Goal: Navigation & Orientation: Find specific page/section

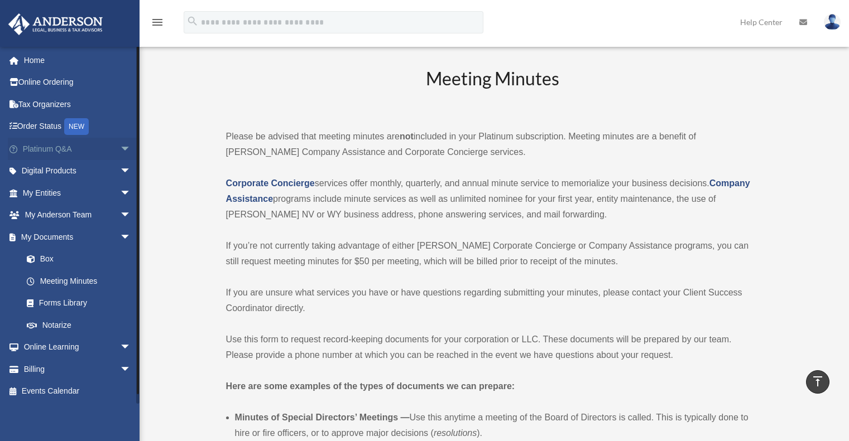
scroll to position [2511, 0]
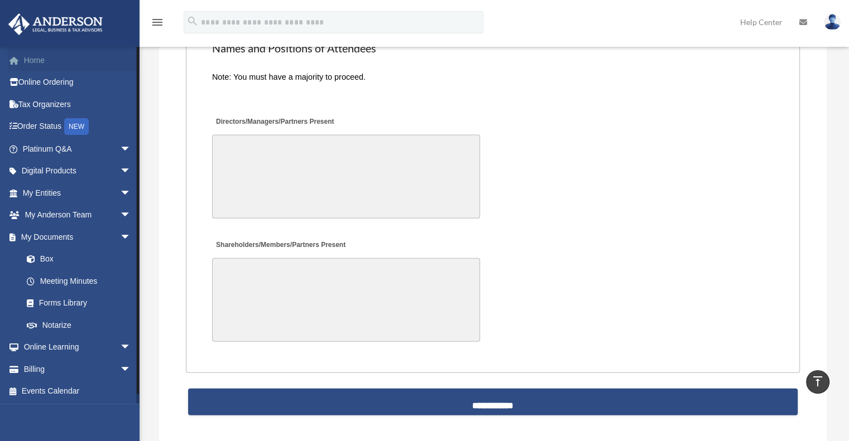
click at [35, 61] on link "Home" at bounding box center [78, 60] width 140 height 22
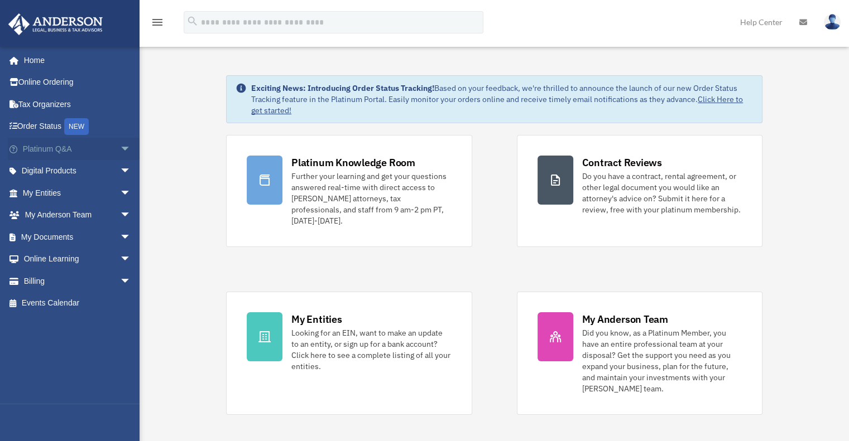
click at [120, 149] on span "arrow_drop_down" at bounding box center [131, 149] width 22 height 23
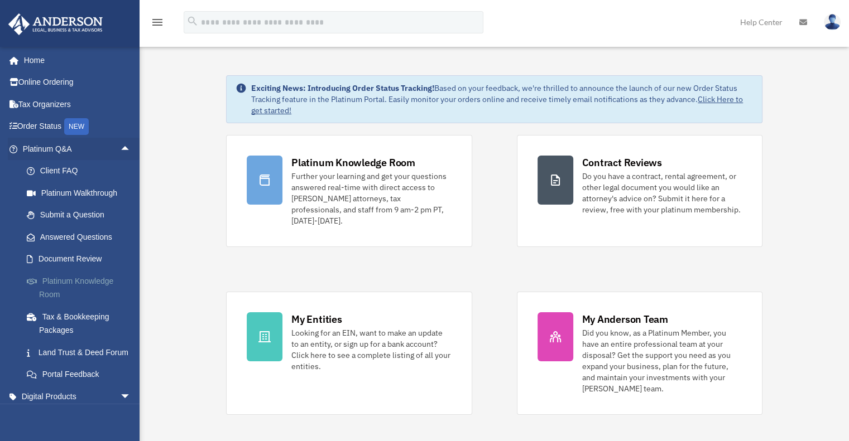
click at [60, 284] on link "Platinum Knowledge Room" at bounding box center [82, 288] width 132 height 36
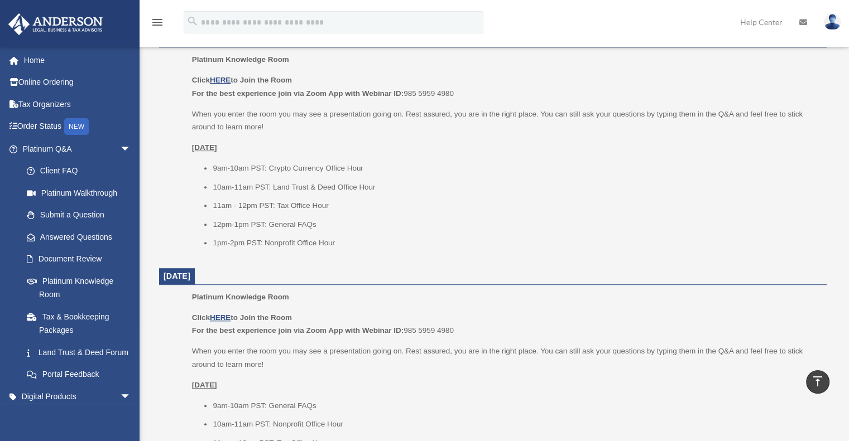
scroll to position [502, 0]
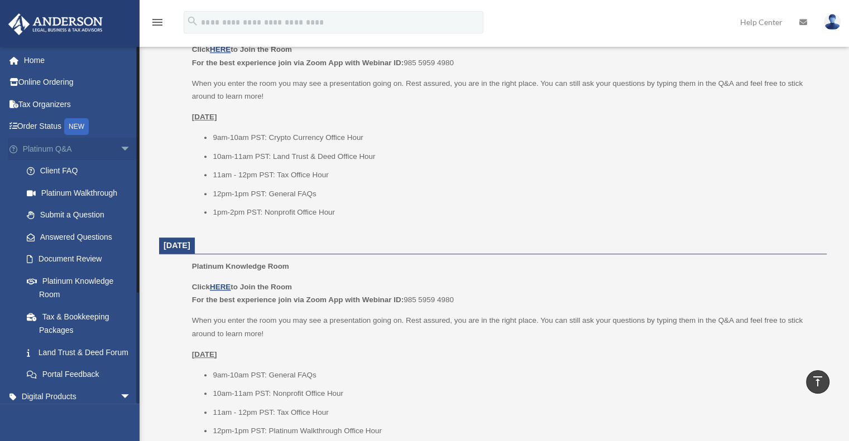
click at [120, 155] on span "arrow_drop_down" at bounding box center [131, 149] width 22 height 23
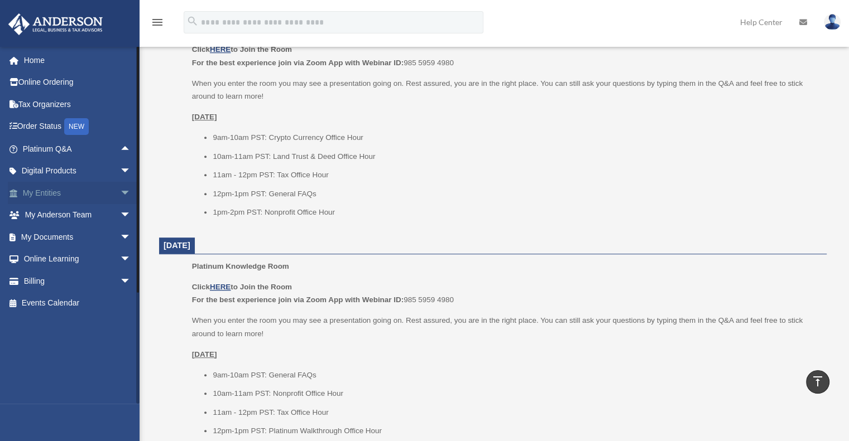
click at [120, 188] on span "arrow_drop_down" at bounding box center [131, 193] width 22 height 23
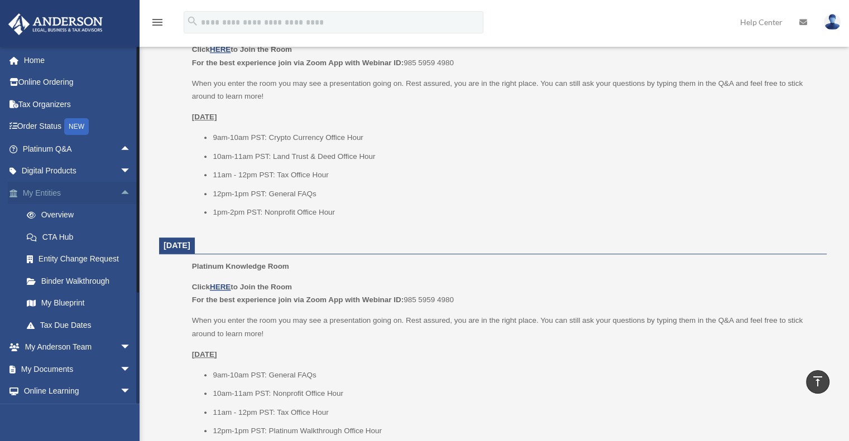
click at [120, 194] on span "arrow_drop_up" at bounding box center [131, 193] width 22 height 23
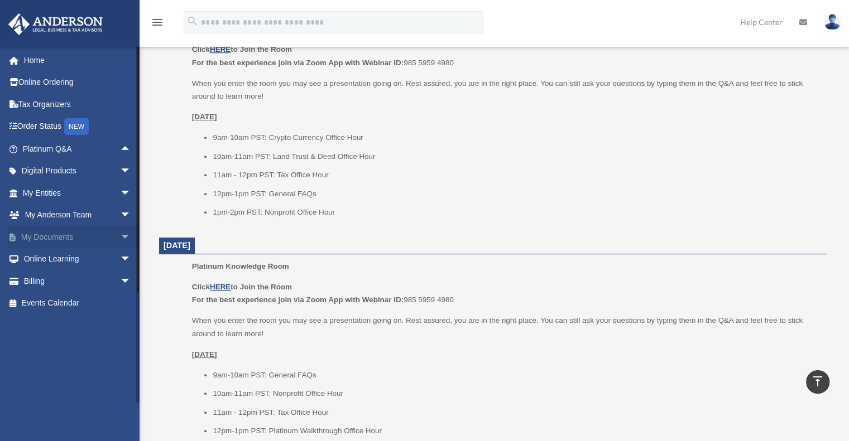
click at [120, 239] on span "arrow_drop_down" at bounding box center [131, 237] width 22 height 23
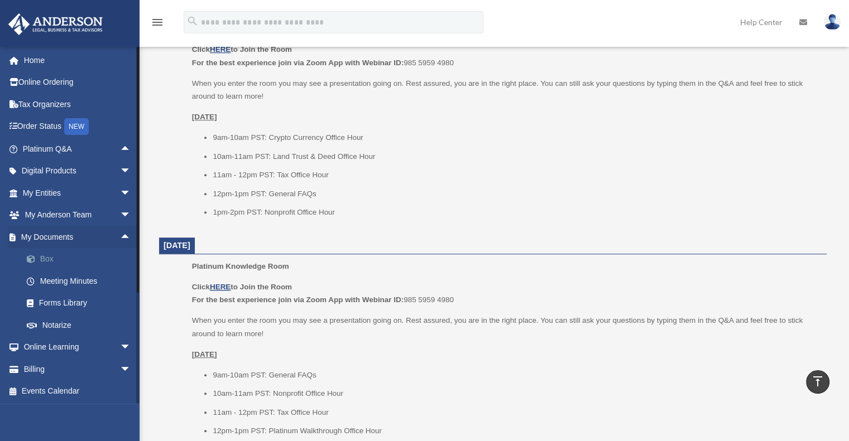
click at [58, 260] on link "Box" at bounding box center [82, 259] width 132 height 22
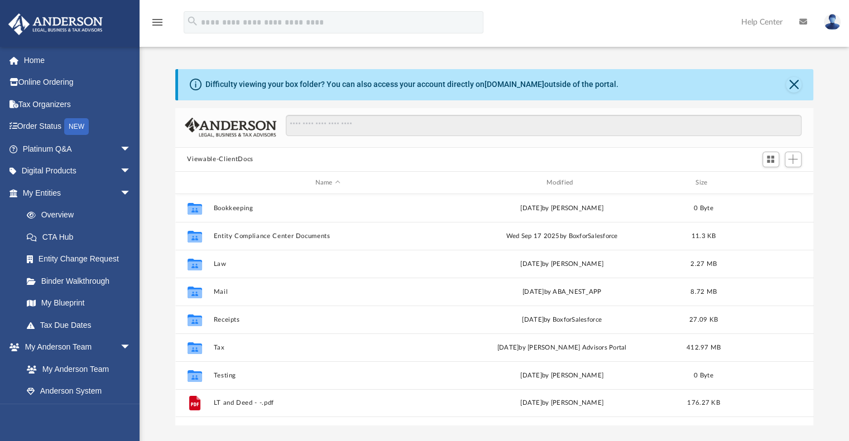
scroll to position [245, 630]
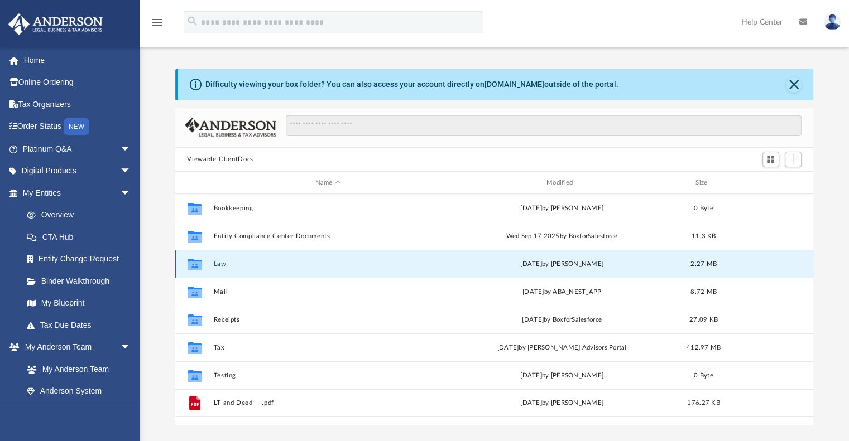
click at [222, 262] on button "Law" at bounding box center [327, 264] width 229 height 7
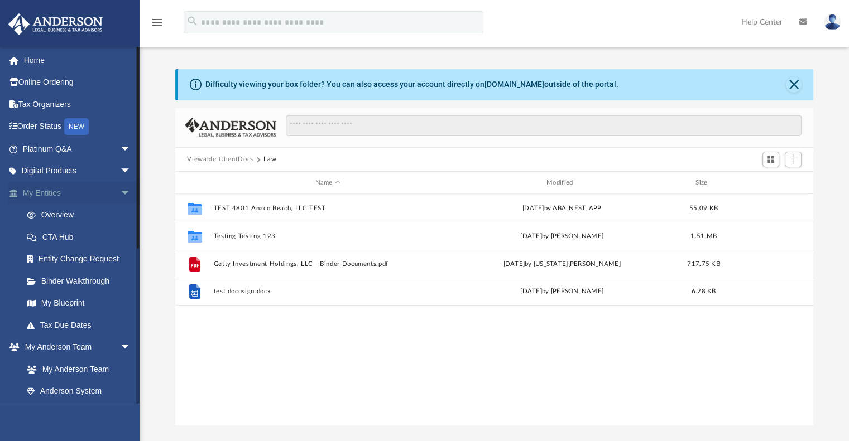
click at [120, 195] on span "arrow_drop_down" at bounding box center [131, 193] width 22 height 23
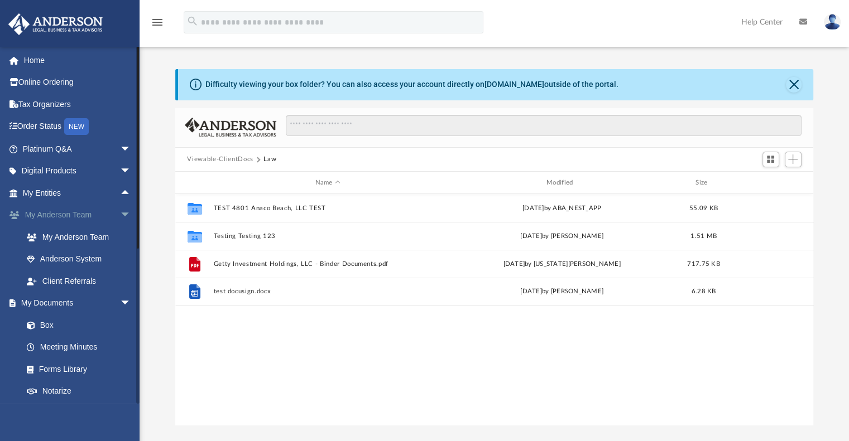
click at [121, 210] on span "arrow_drop_down" at bounding box center [131, 215] width 22 height 23
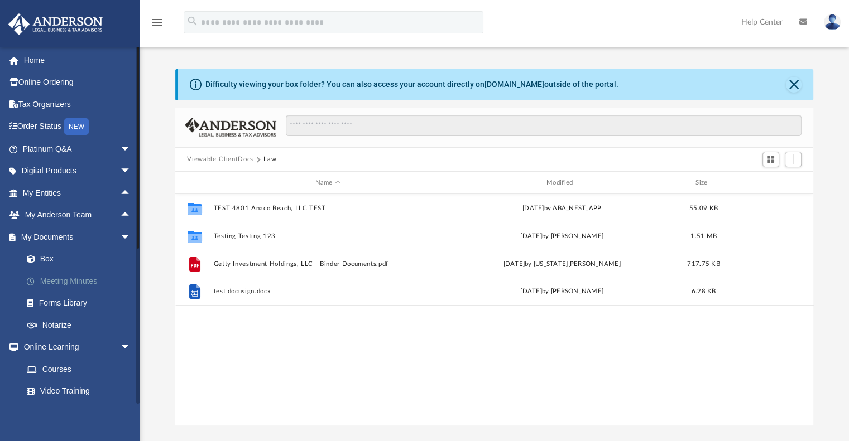
click at [87, 286] on link "Meeting Minutes" at bounding box center [82, 281] width 132 height 22
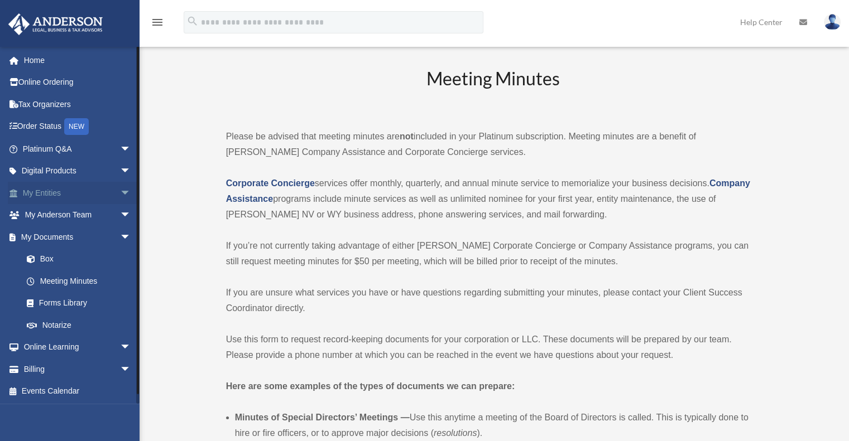
click at [121, 193] on span "arrow_drop_down" at bounding box center [131, 193] width 22 height 23
click at [121, 193] on span "arrow_drop_up" at bounding box center [131, 193] width 22 height 23
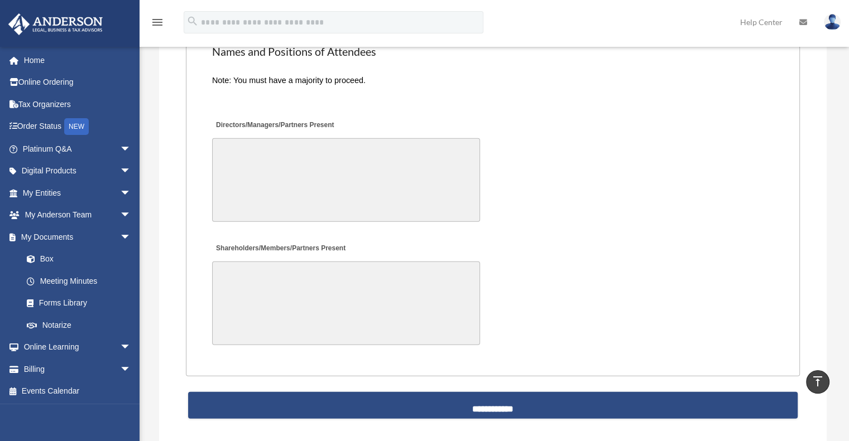
scroll to position [2567, 0]
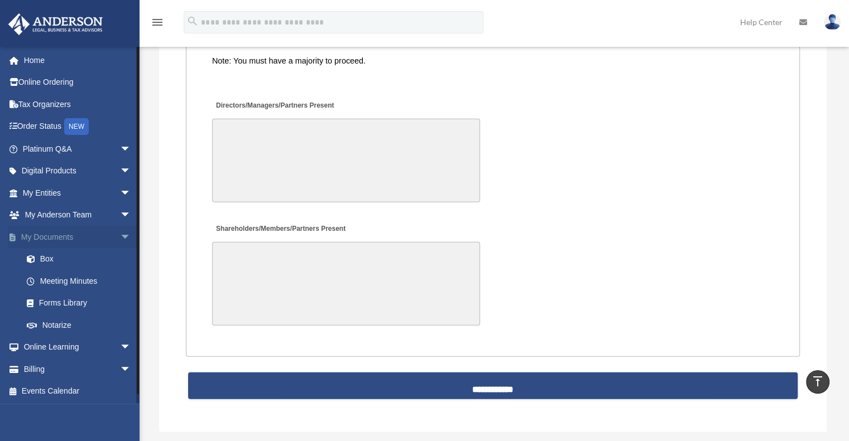
click at [120, 234] on span "arrow_drop_down" at bounding box center [131, 237] width 22 height 23
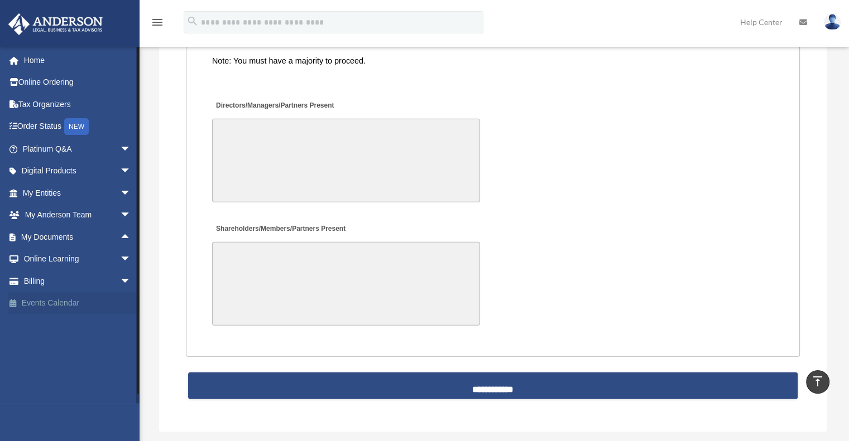
click at [76, 301] on link "Events Calendar" at bounding box center [78, 303] width 140 height 22
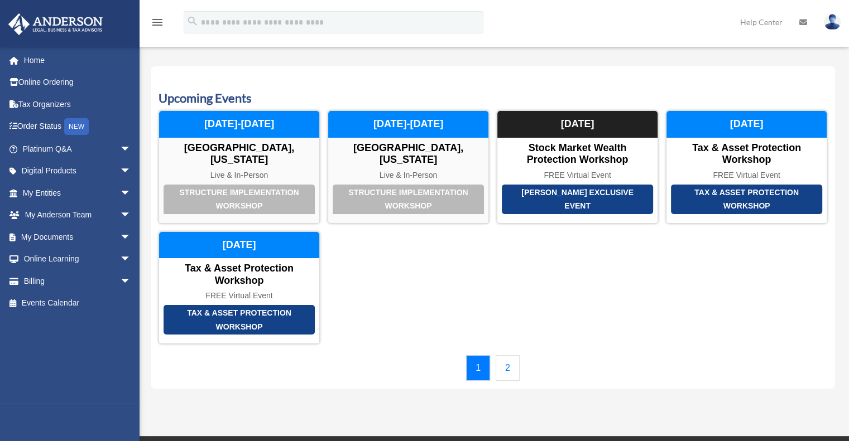
click at [500, 362] on link "2" at bounding box center [508, 369] width 24 height 26
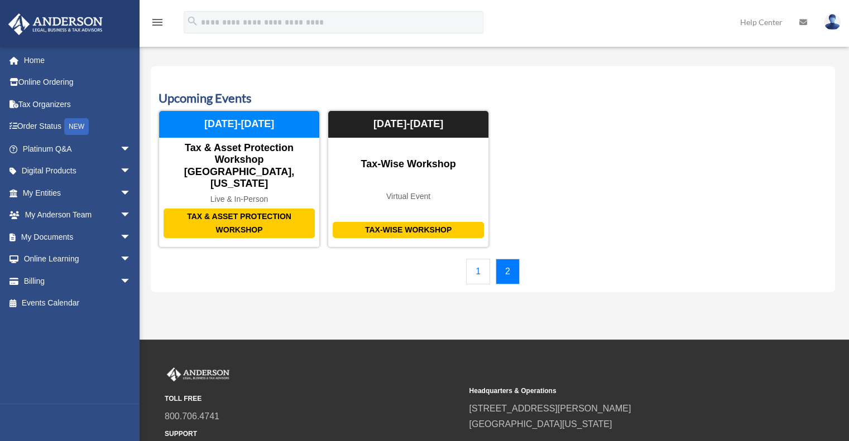
click at [482, 259] on link "1" at bounding box center [478, 272] width 24 height 26
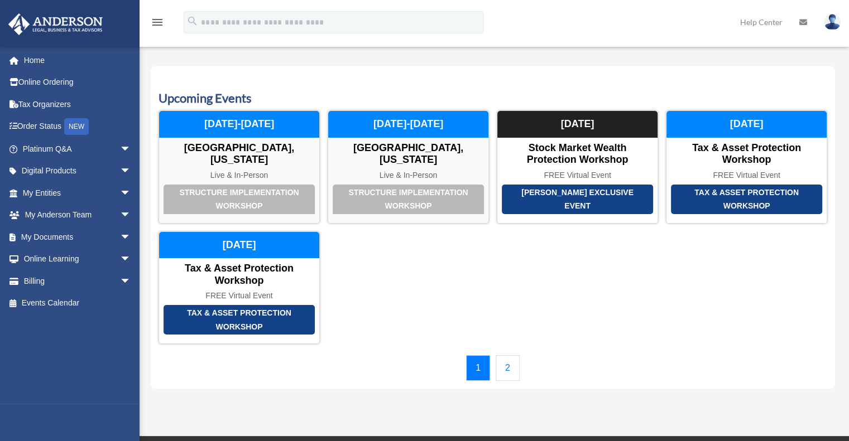
click at [569, 270] on div "Structure Implementation Workshop [GEOGRAPHIC_DATA], [US_STATE] Live & In-Perso…" at bounding box center [492, 228] width 669 height 234
